Goal: Information Seeking & Learning: Learn about a topic

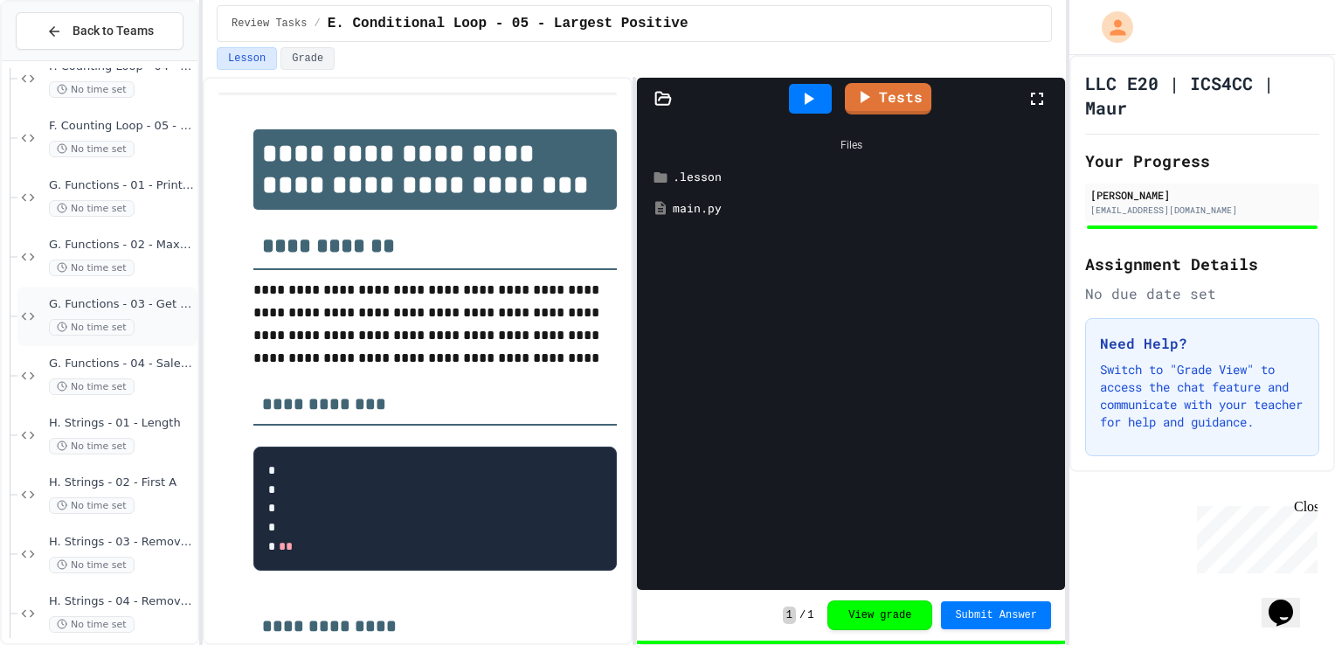
scroll to position [1467, 0]
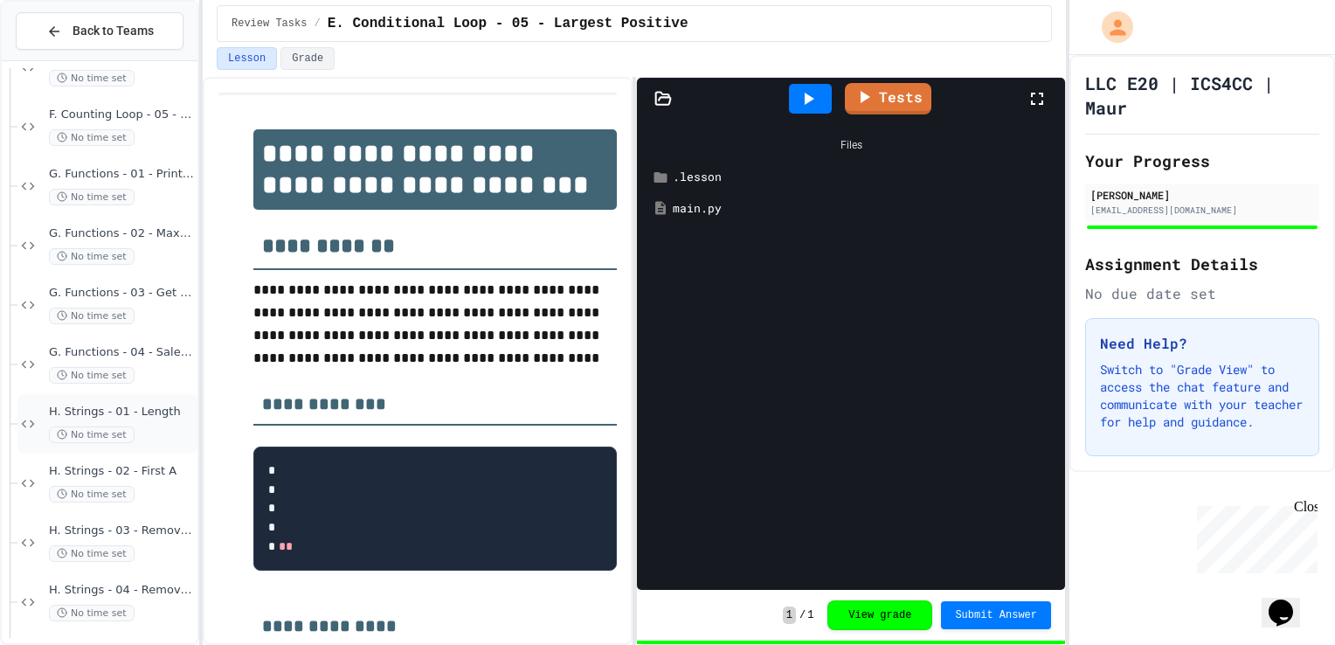
click at [136, 426] on div "No time set" at bounding box center [121, 434] width 145 height 17
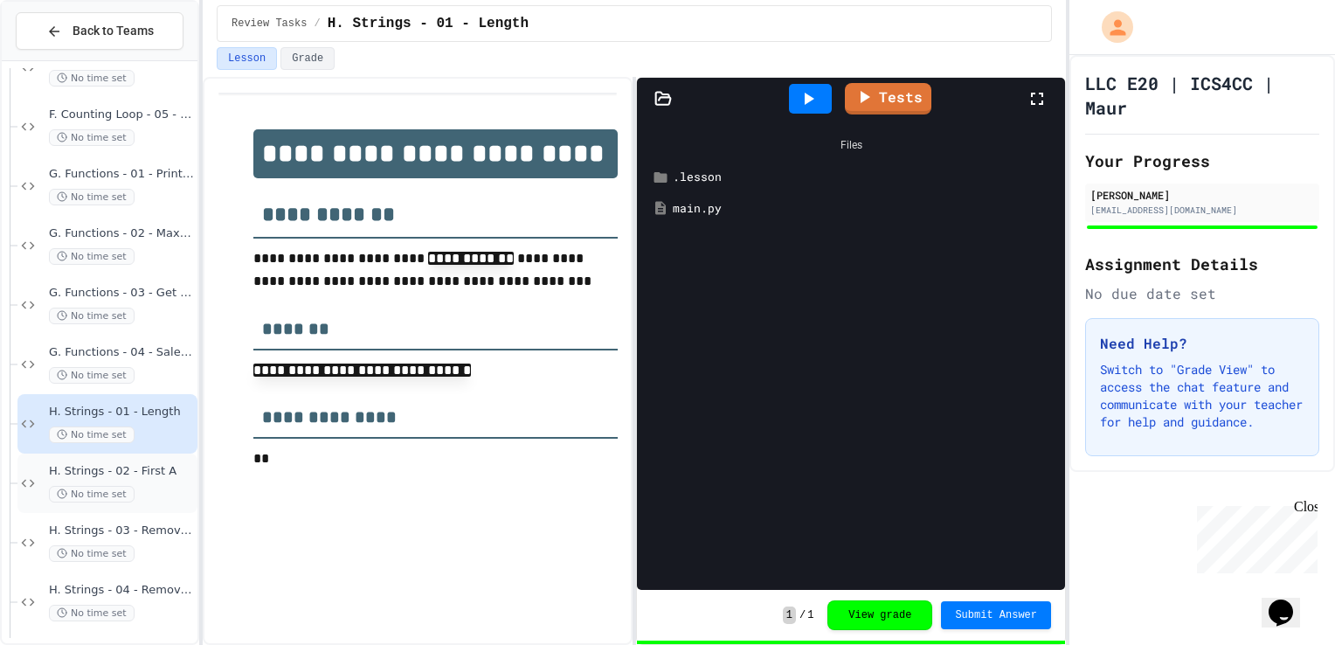
click at [145, 467] on span "H. Strings - 02 - First A" at bounding box center [121, 471] width 145 height 15
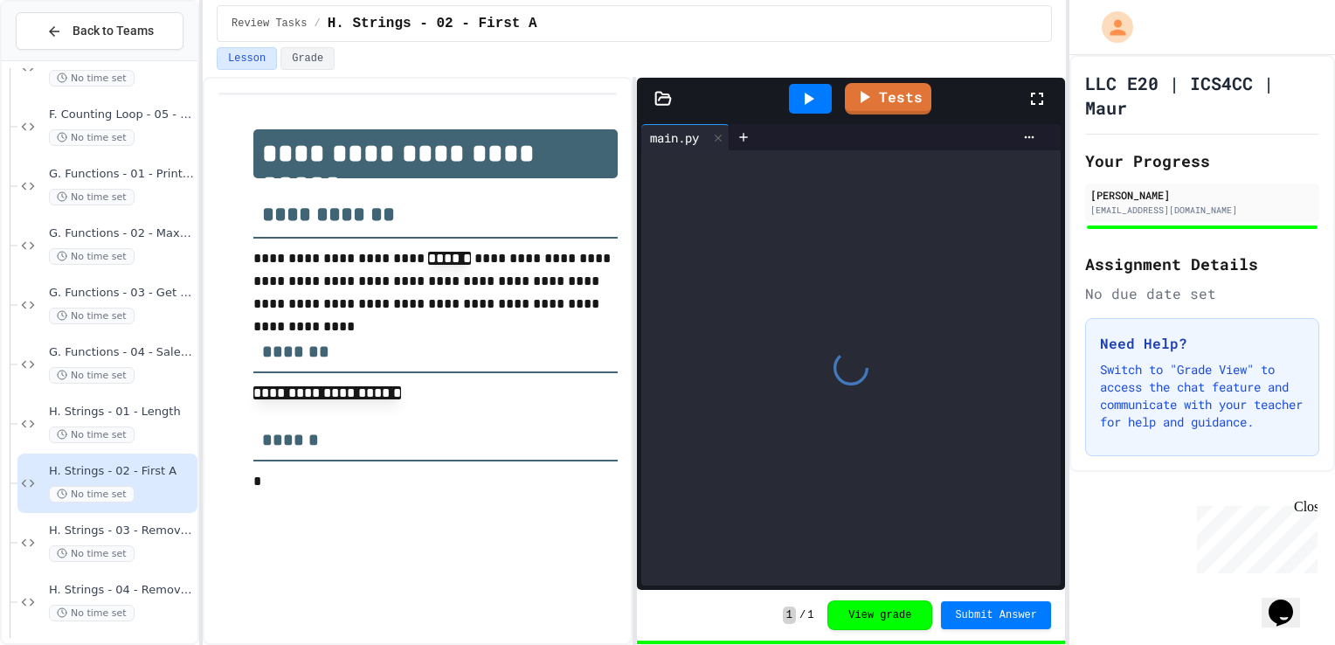
click at [150, 541] on div "H. Strings - 03 - Remove First Character No time set" at bounding box center [121, 543] width 145 height 38
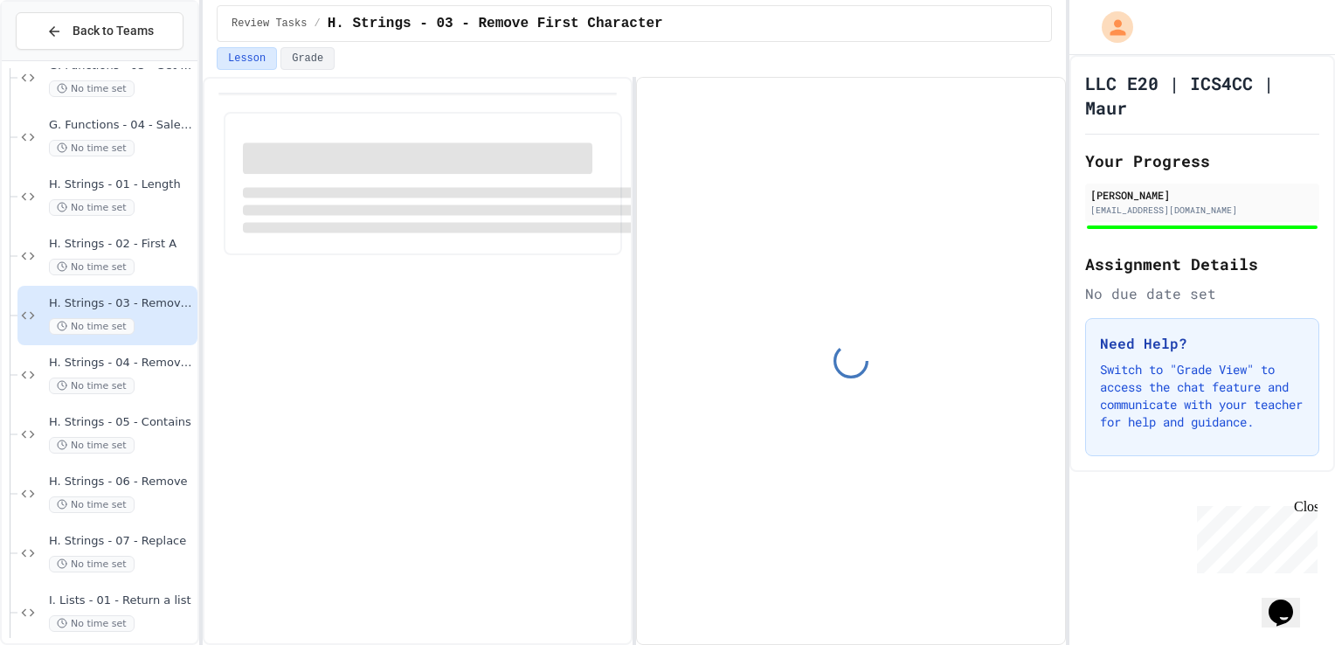
scroll to position [1699, 0]
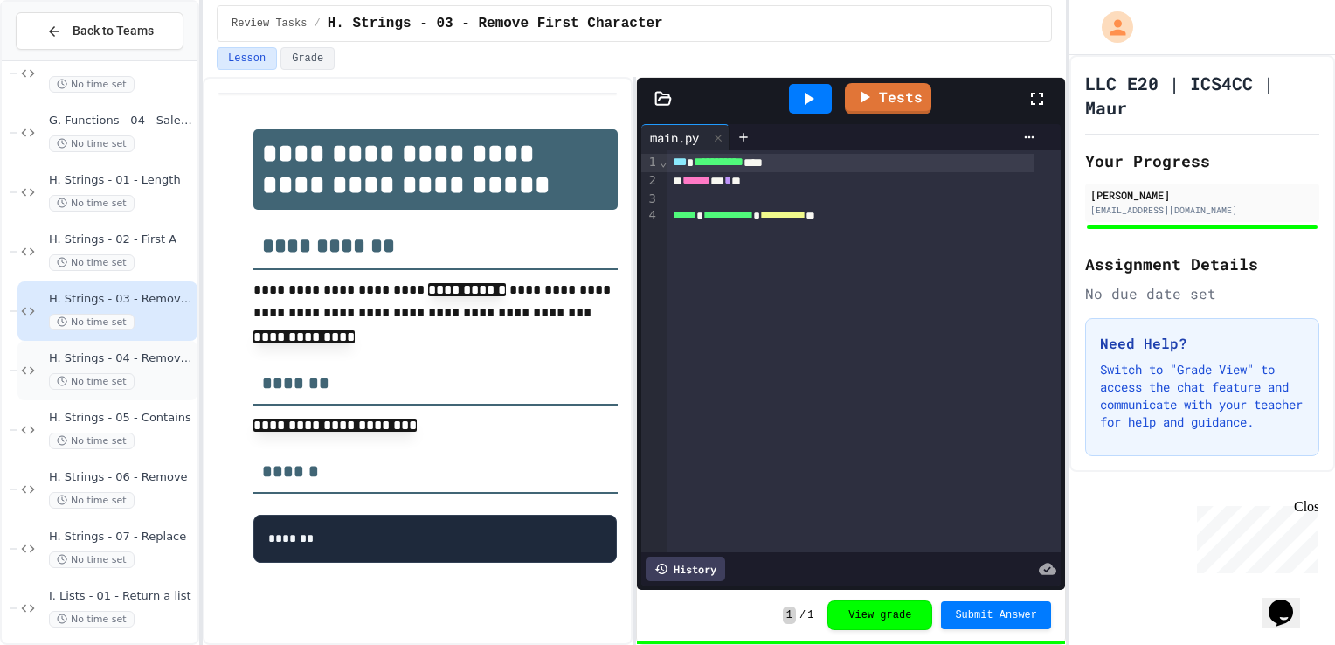
click at [138, 376] on div "No time set" at bounding box center [121, 381] width 145 height 17
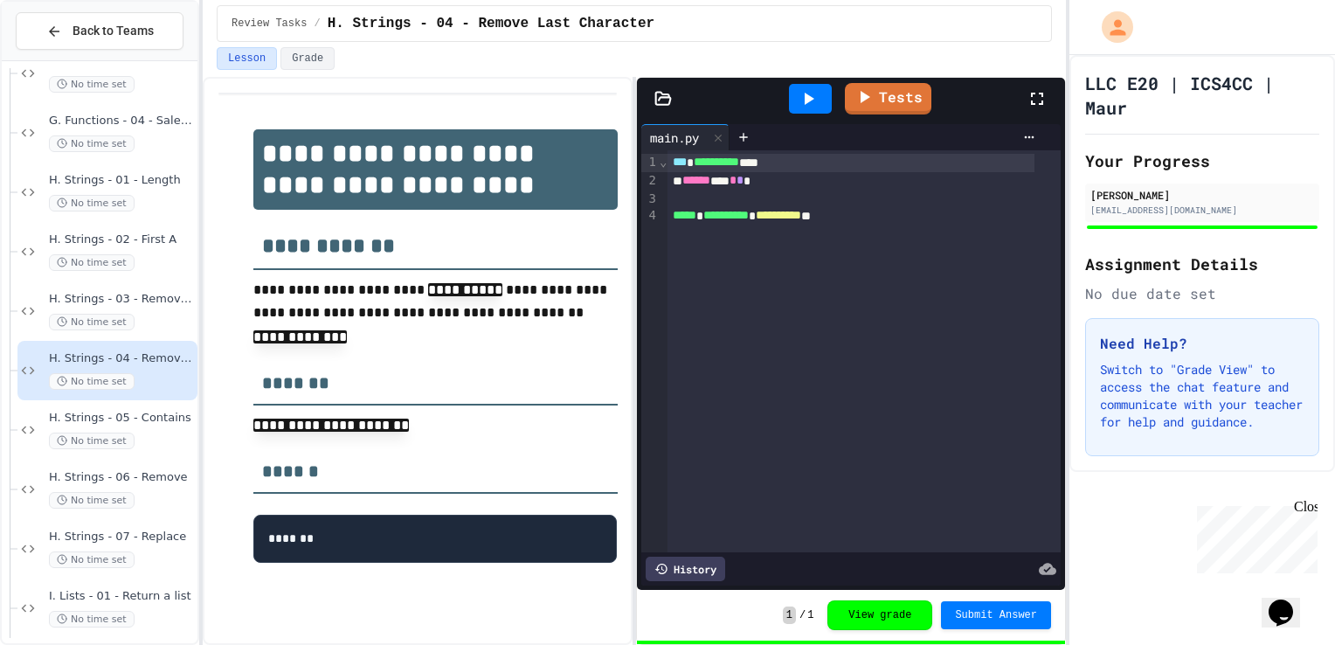
click at [145, 428] on div "H. Strings - 05 - Contains No time set" at bounding box center [121, 430] width 145 height 38
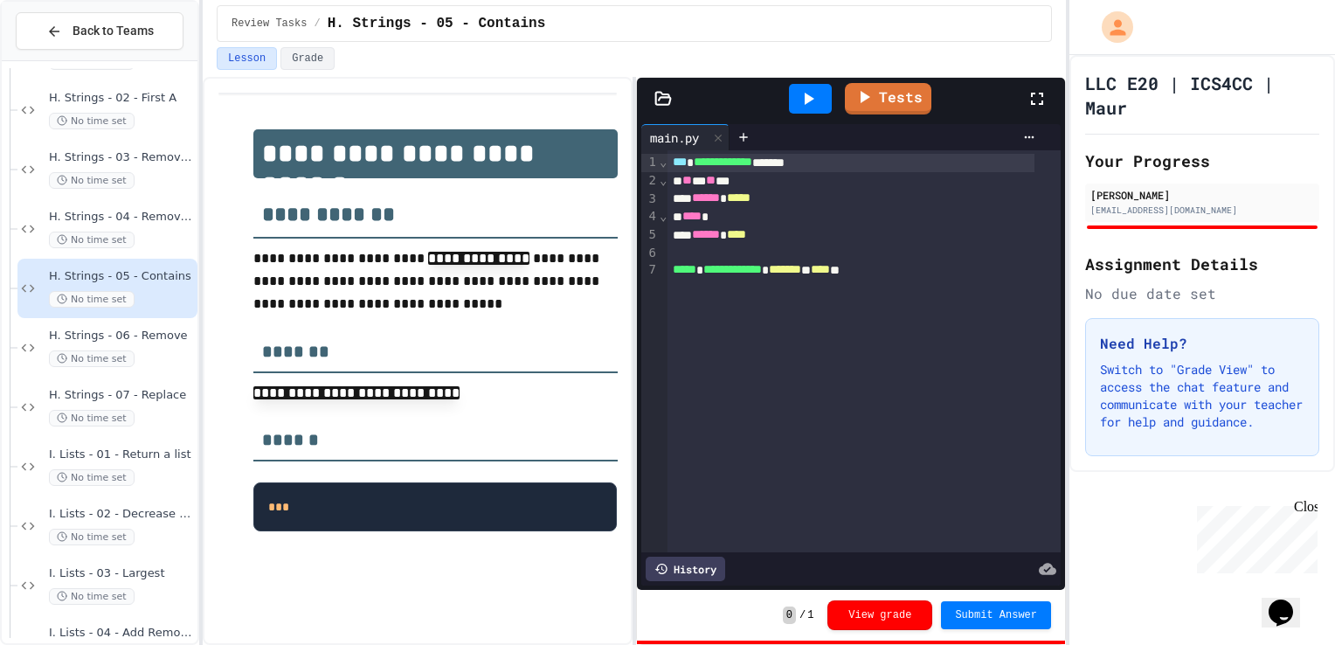
scroll to position [1844, 0]
click at [286, 59] on button "Grade" at bounding box center [308, 58] width 54 height 23
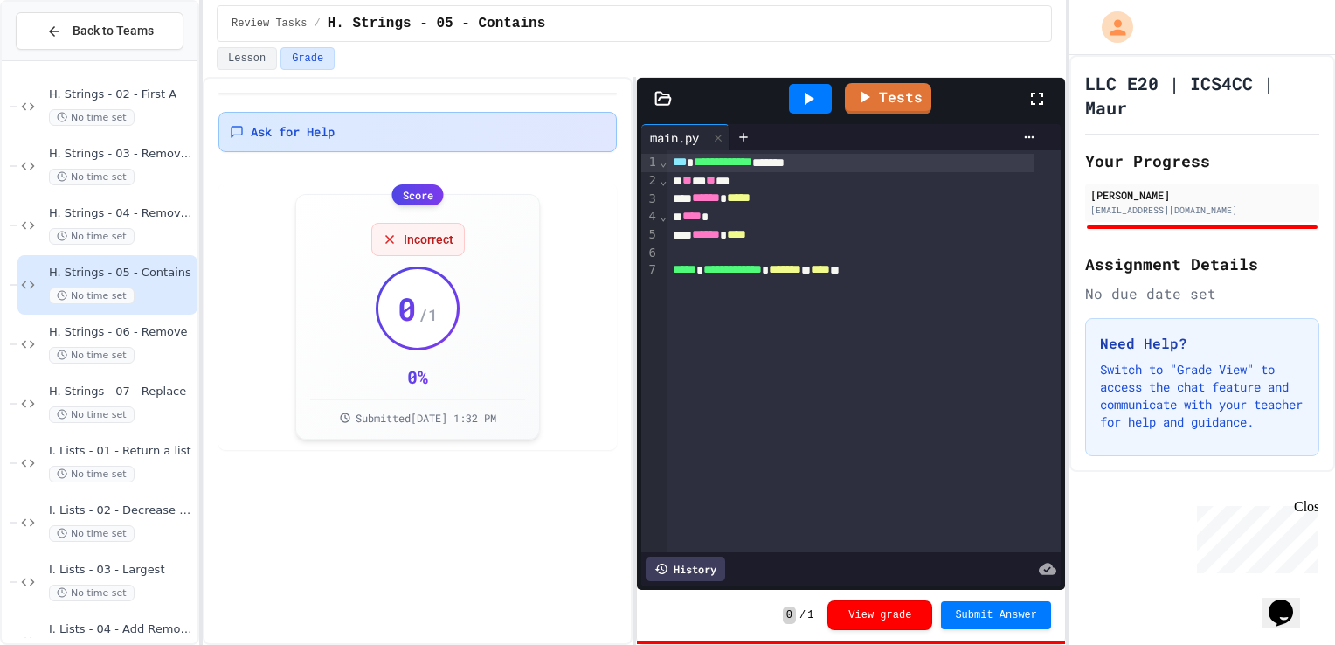
click at [329, 135] on span "Ask for Help" at bounding box center [293, 131] width 84 height 17
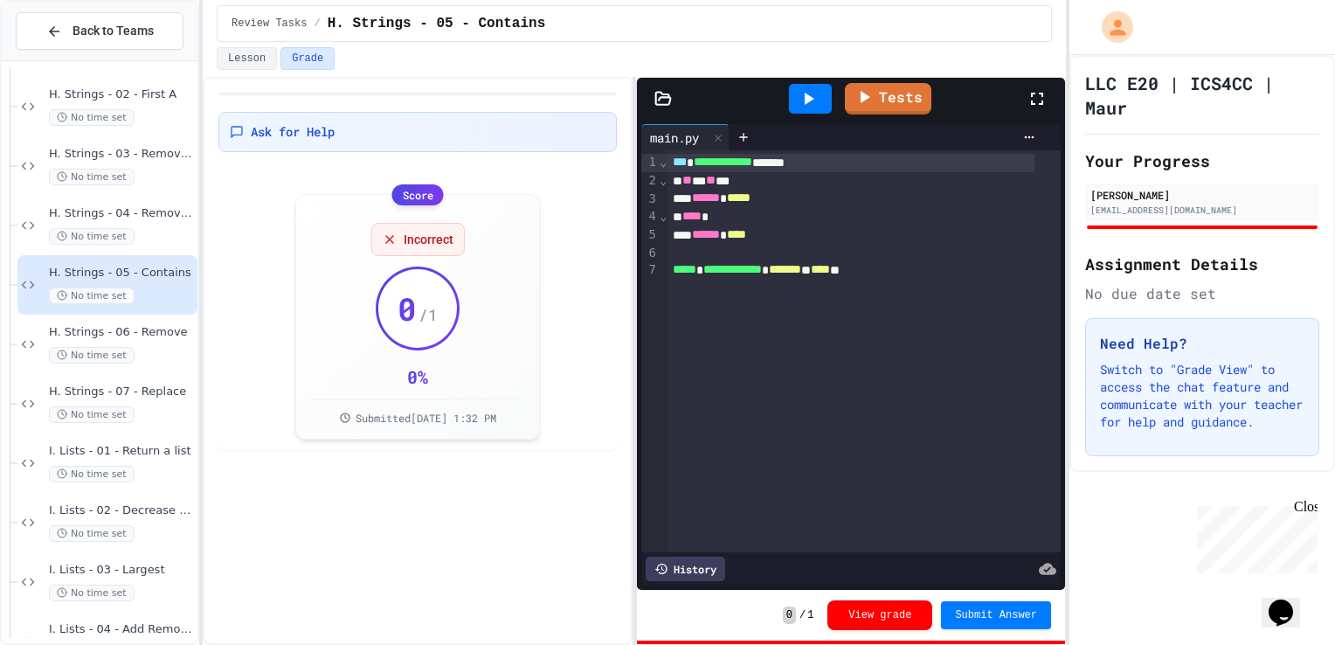
drag, startPoint x: 258, startPoint y: 75, endPoint x: 249, endPoint y: 60, distance: 17.2
click at [249, 60] on div "Lesson Grade" at bounding box center [634, 62] width 863 height 30
click at [249, 60] on button "Lesson" at bounding box center [247, 58] width 60 height 23
